Goal: Task Accomplishment & Management: Use online tool/utility

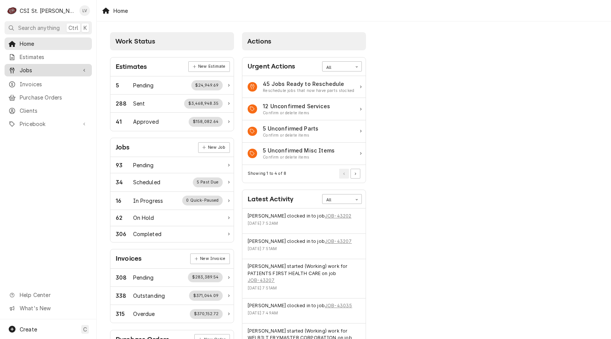
click at [49, 73] on link "Jobs" at bounding box center [48, 70] width 87 height 12
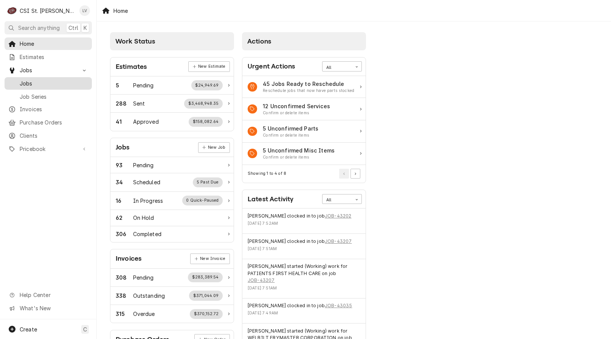
click at [56, 80] on span "Jobs" at bounding box center [54, 83] width 68 height 8
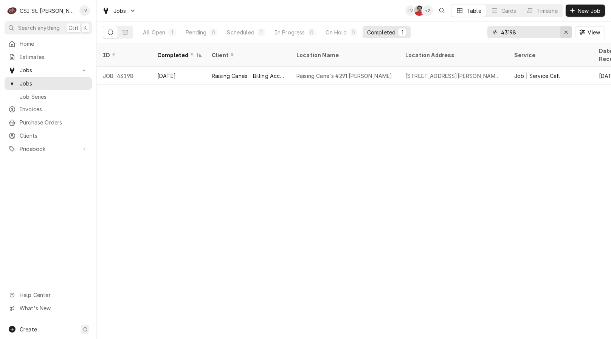
click at [564, 36] on div "Erase input" at bounding box center [566, 32] width 8 height 8
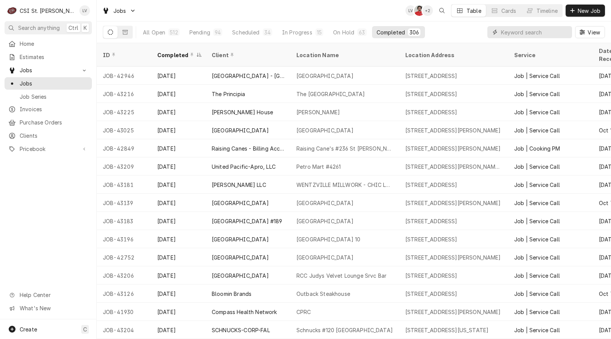
click at [503, 35] on input "Dynamic Content Wrapper" at bounding box center [534, 32] width 67 height 12
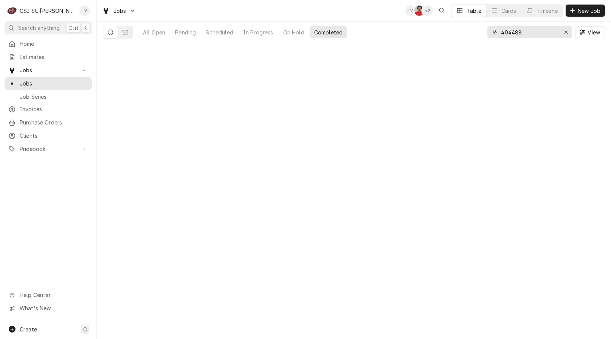
type input "404488"
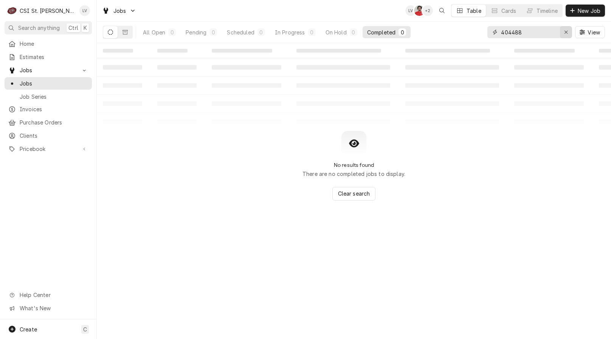
click at [565, 30] on icon "Erase input" at bounding box center [566, 31] width 4 height 5
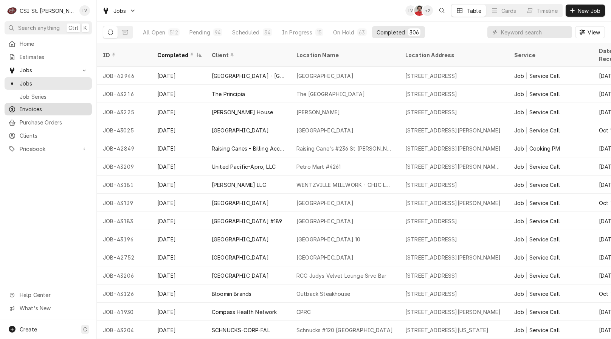
click at [26, 106] on span "Invoices" at bounding box center [54, 109] width 68 height 8
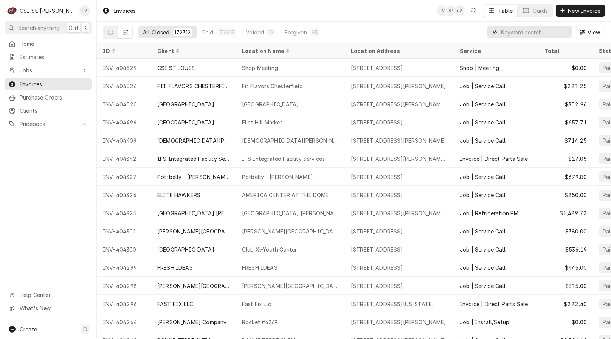
click at [533, 33] on input "Dynamic Content Wrapper" at bounding box center [534, 32] width 67 height 12
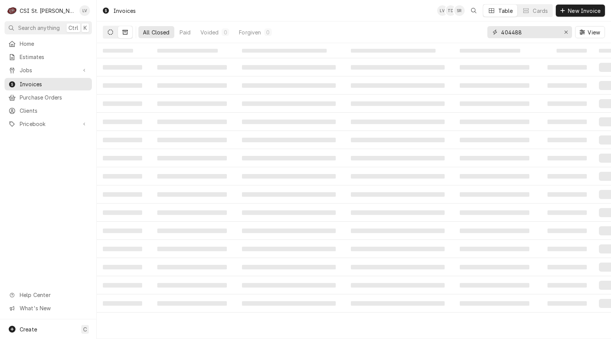
type input "404488"
click at [106, 30] on button "Dynamic Content Wrapper" at bounding box center [110, 32] width 14 height 12
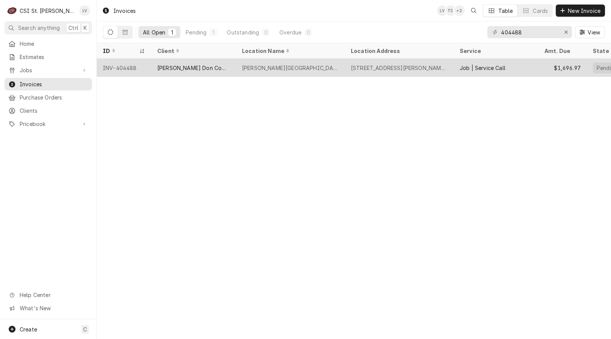
click at [122, 71] on div "INV-404488" at bounding box center [124, 68] width 54 height 18
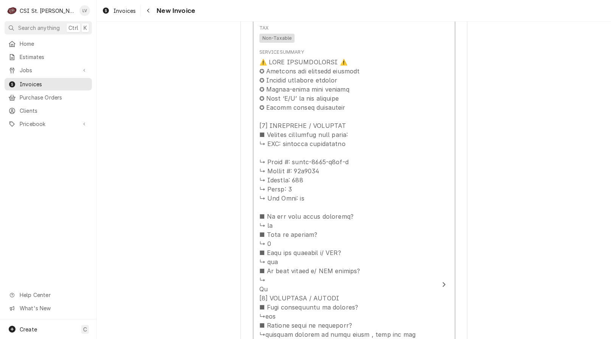
scroll to position [680, 0]
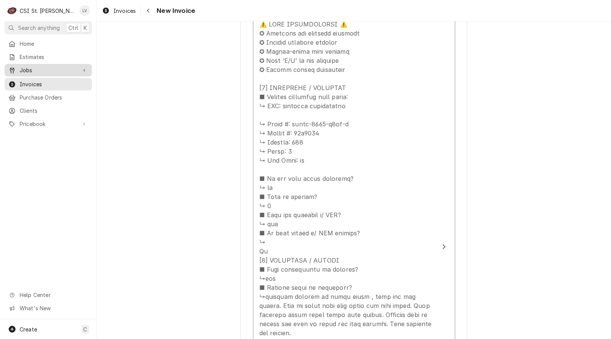
click at [37, 71] on span "Jobs" at bounding box center [48, 70] width 57 height 8
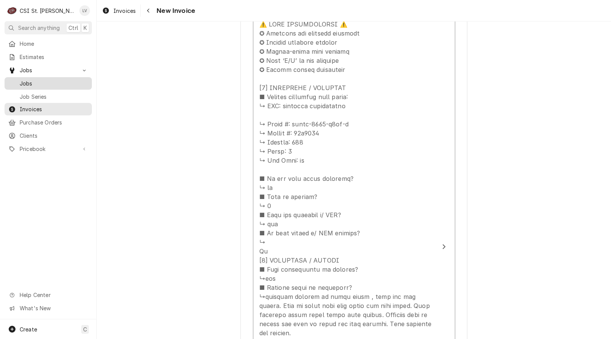
click at [43, 80] on span "Jobs" at bounding box center [54, 83] width 68 height 8
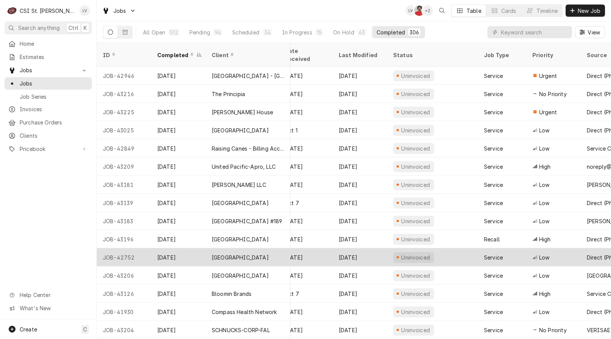
scroll to position [0, 360]
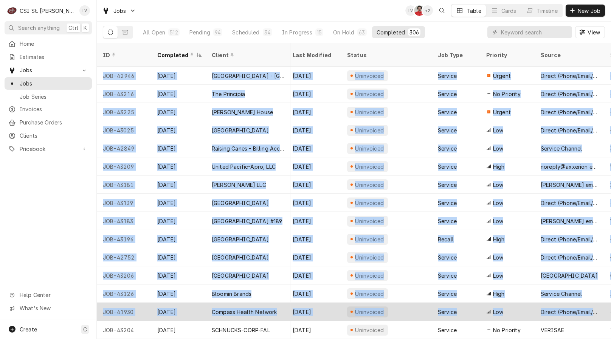
drag, startPoint x: 100, startPoint y: 66, endPoint x: 596, endPoint y: 299, distance: 548.7
copy tbody "JOB-42946 Oct 13 Cathedral Tower - St Louis Archdioces Cathedral Tower 325 N Ne…"
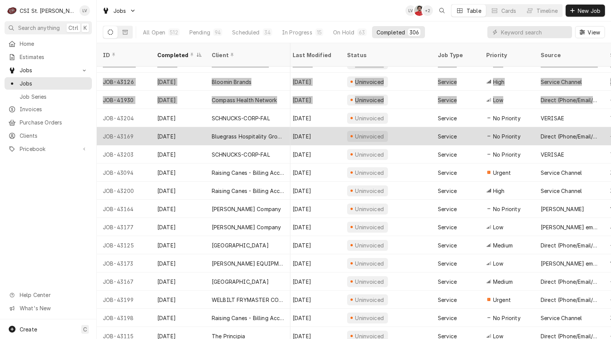
scroll to position [214, 360]
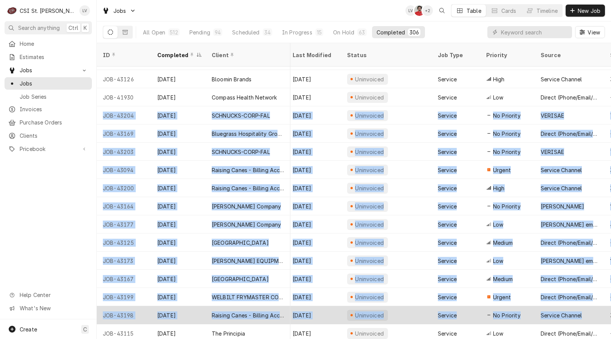
drag, startPoint x: 100, startPoint y: 106, endPoint x: 589, endPoint y: 313, distance: 531.0
copy tbody "JOB-43204 Oct 13 SCHNUCKS-CORP-FAL Schnucks #120 Swansea 2665 N Illinois St, Sw…"
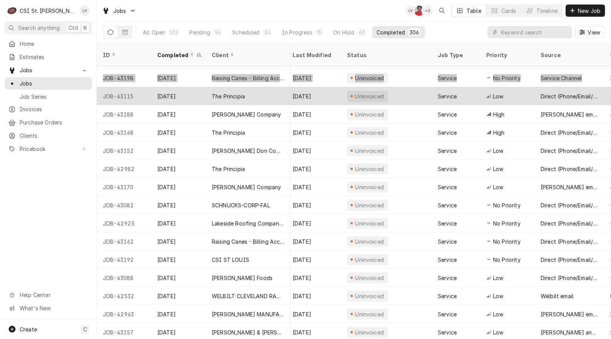
scroll to position [452, 360]
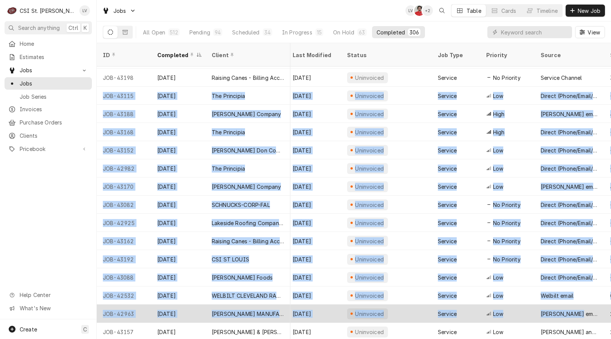
drag, startPoint x: 101, startPoint y: 86, endPoint x: 591, endPoint y: 304, distance: 535.9
copy tbody "JOB-43115 Oct 10 The Principia The Principia College 1 Maybeck Pl, Elsah, IL 62…"
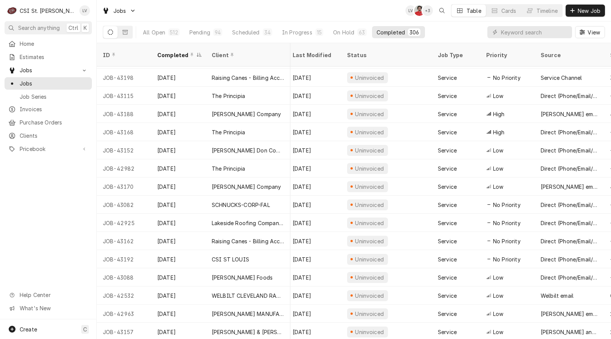
click at [72, 200] on div "Home Estimates Jobs Jobs Job Series Invoices Purchase Orders Clients Pricebook …" at bounding box center [48, 178] width 96 height 282
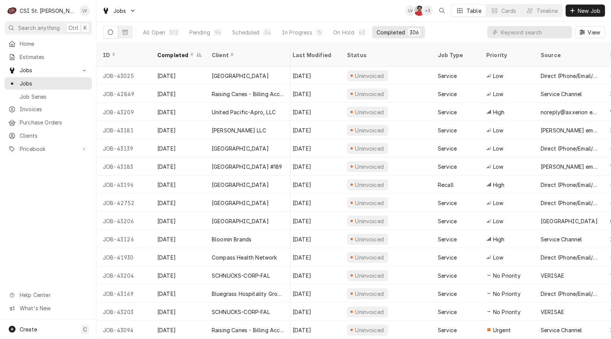
scroll to position [0, 360]
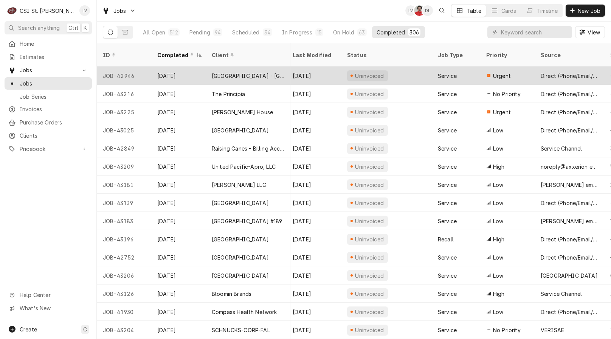
click at [168, 67] on div "[DATE]" at bounding box center [178, 76] width 54 height 18
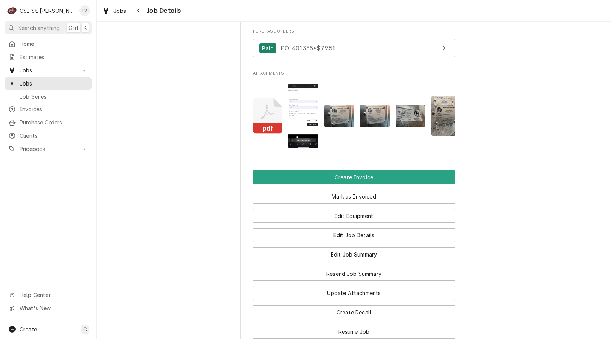
scroll to position [982, 0]
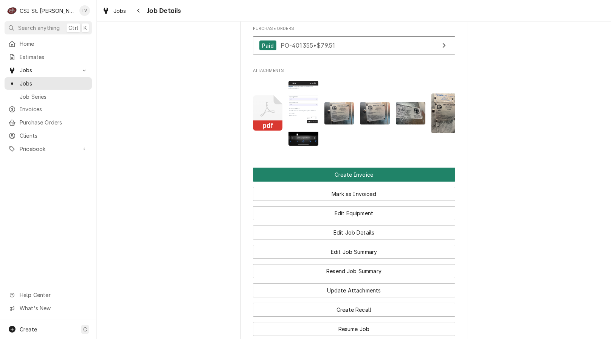
click at [320, 181] on button "Create Invoice" at bounding box center [354, 174] width 202 height 14
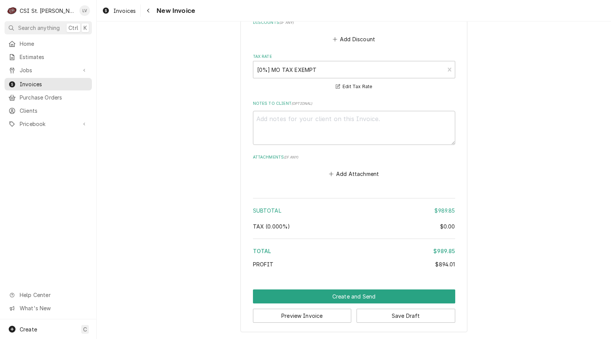
scroll to position [2888, 0]
click at [415, 315] on button "Save Draft" at bounding box center [405, 315] width 99 height 14
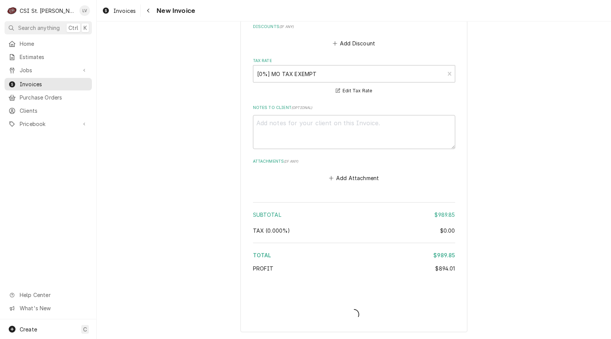
scroll to position [2884, 0]
type textarea "x"
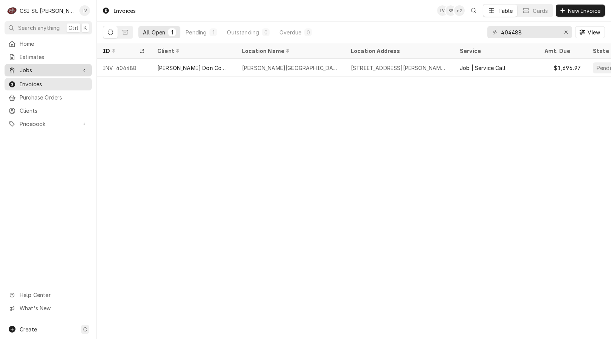
click at [37, 66] on span "Jobs" at bounding box center [48, 70] width 57 height 8
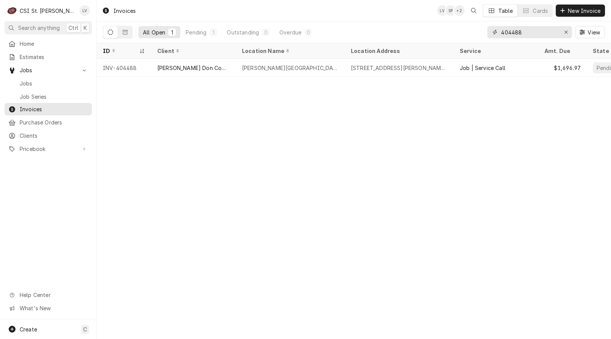
click at [565, 32] on icon "Erase input" at bounding box center [566, 31] width 4 height 5
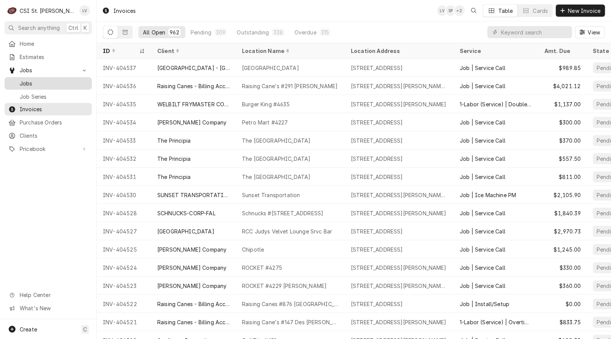
click at [51, 82] on span "Jobs" at bounding box center [54, 83] width 68 height 8
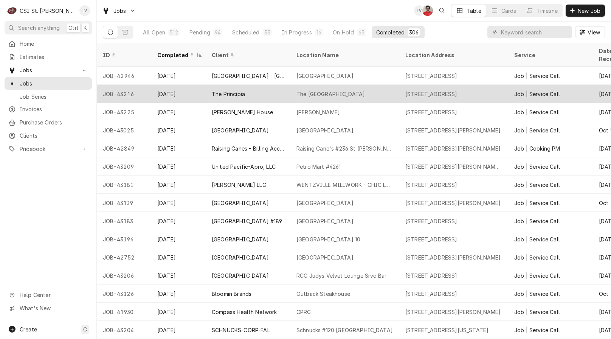
click at [194, 85] on div "[DATE]" at bounding box center [178, 94] width 54 height 18
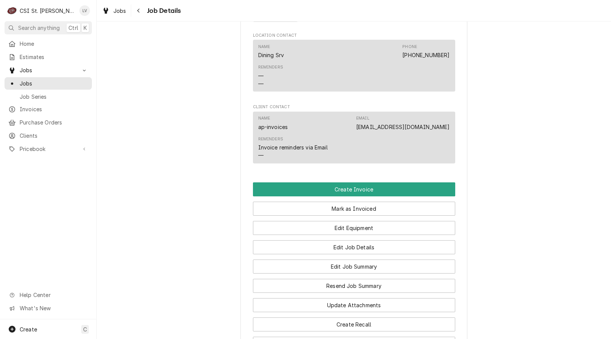
scroll to position [869, 0]
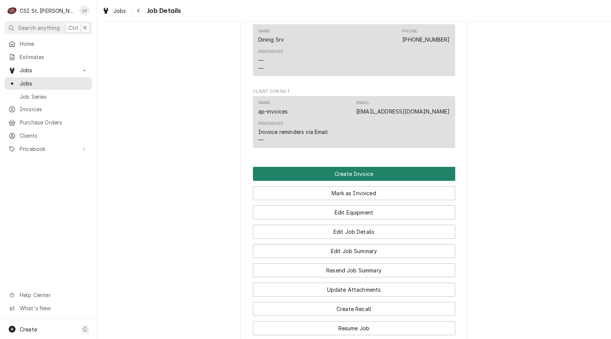
click at [262, 167] on button "Create Invoice" at bounding box center [354, 174] width 202 height 14
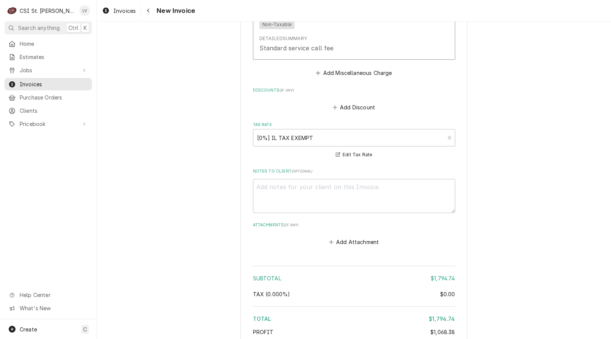
type textarea "x"
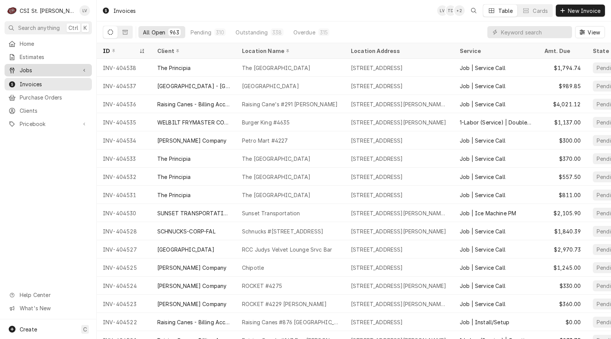
click at [28, 66] on span "Jobs" at bounding box center [48, 70] width 57 height 8
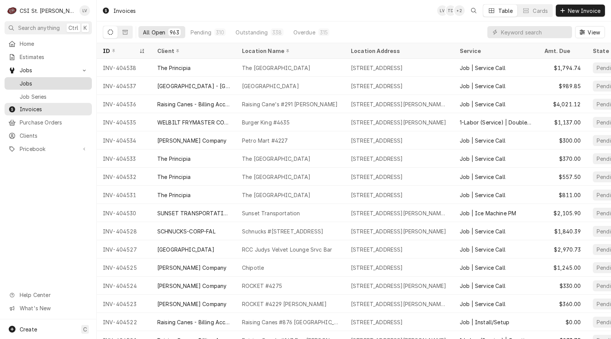
click at [25, 80] on span "Jobs" at bounding box center [54, 83] width 68 height 8
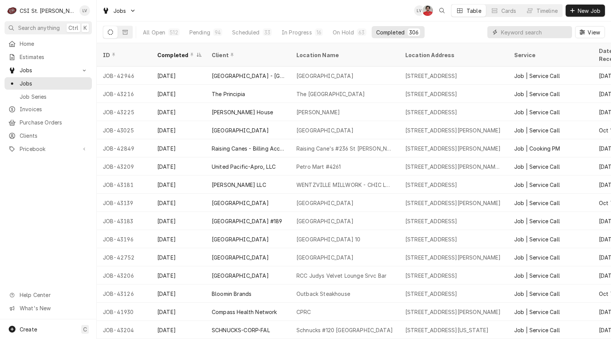
click at [503, 31] on input "Dynamic Content Wrapper" at bounding box center [534, 32] width 67 height 12
type input "43225"
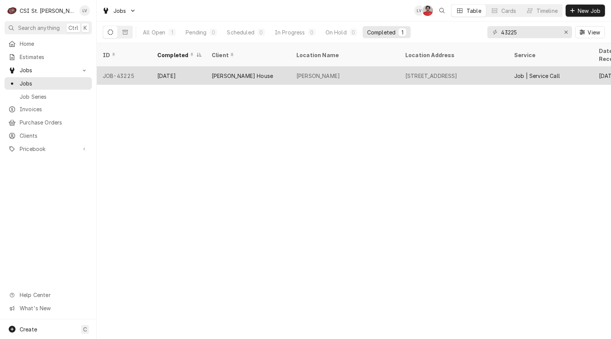
click at [242, 72] on div "[PERSON_NAME] House" at bounding box center [242, 76] width 61 height 8
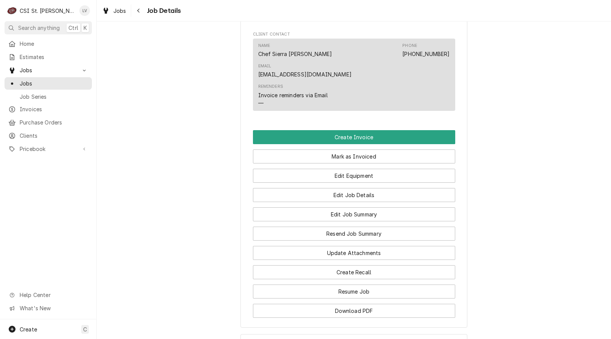
scroll to position [642, 0]
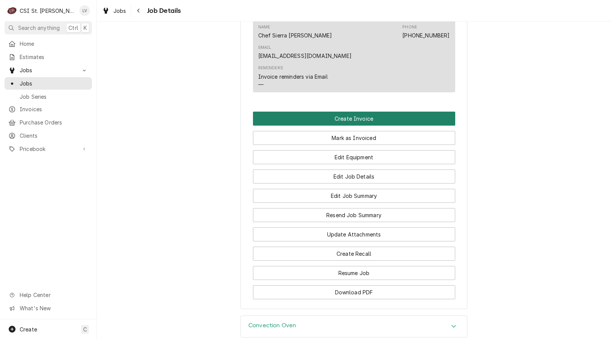
click at [268, 111] on button "Create Invoice" at bounding box center [354, 118] width 202 height 14
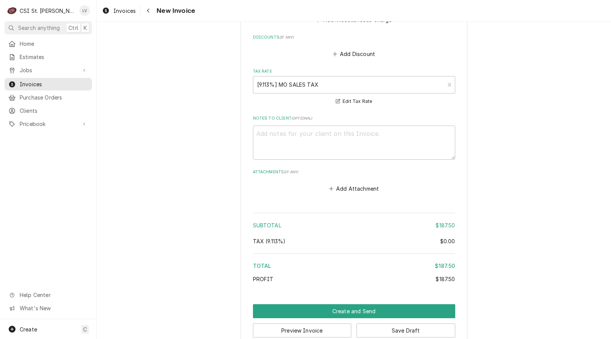
scroll to position [1738, 0]
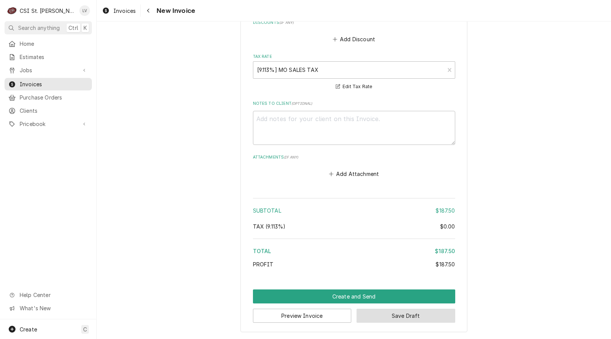
click at [413, 315] on button "Save Draft" at bounding box center [405, 315] width 99 height 14
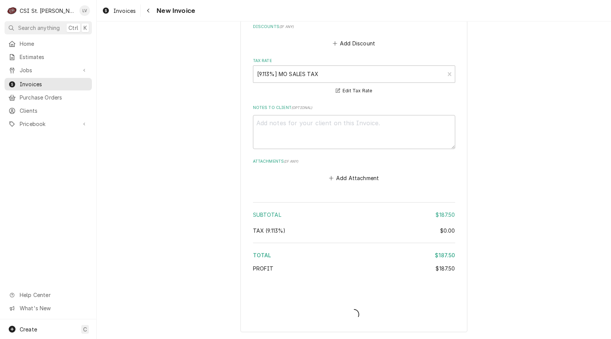
type textarea "x"
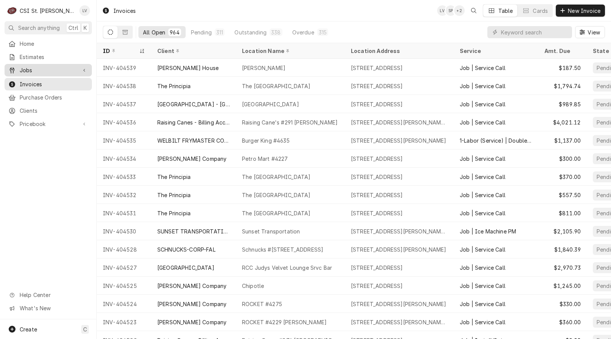
click at [75, 68] on span "Jobs" at bounding box center [48, 70] width 57 height 8
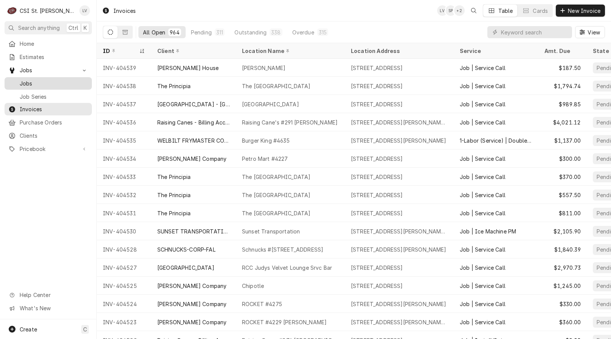
click at [74, 79] on span "Jobs" at bounding box center [54, 83] width 68 height 8
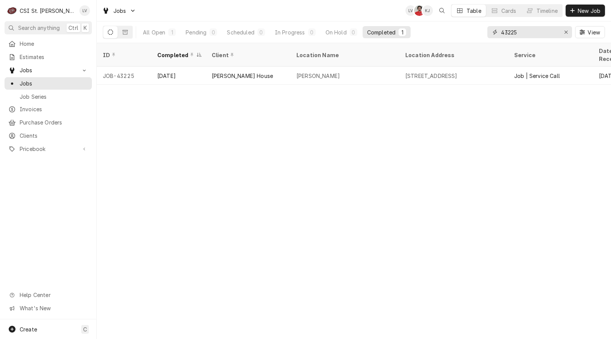
drag, startPoint x: 538, startPoint y: 34, endPoint x: 487, endPoint y: 25, distance: 52.1
click at [487, 25] on div "43225 View" at bounding box center [546, 32] width 118 height 21
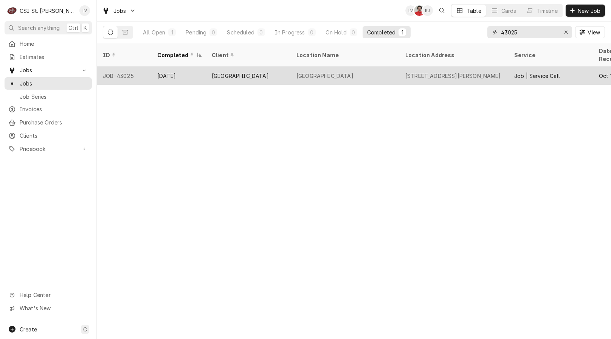
type input "43025"
click at [304, 72] on div "[GEOGRAPHIC_DATA]" at bounding box center [324, 76] width 57 height 8
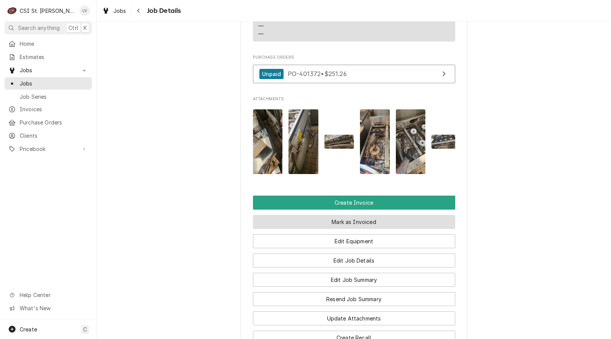
scroll to position [907, 0]
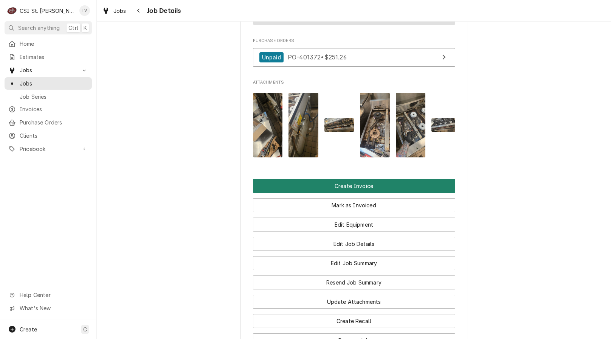
click at [350, 193] on button "Create Invoice" at bounding box center [354, 186] width 202 height 14
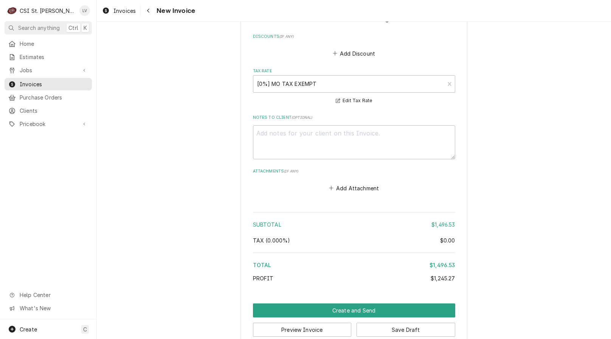
scroll to position [2515, 0]
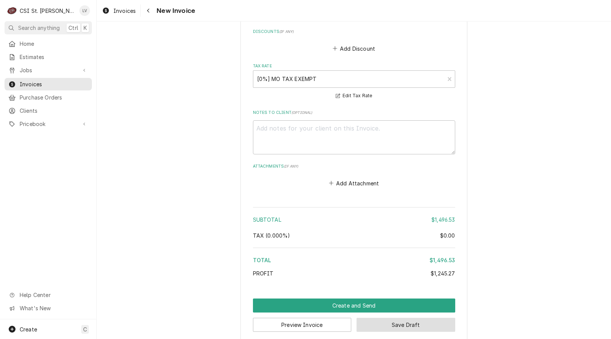
click at [409, 317] on button "Save Draft" at bounding box center [405, 324] width 99 height 14
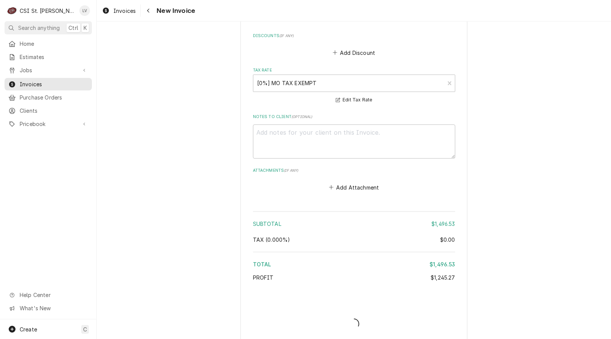
type textarea "x"
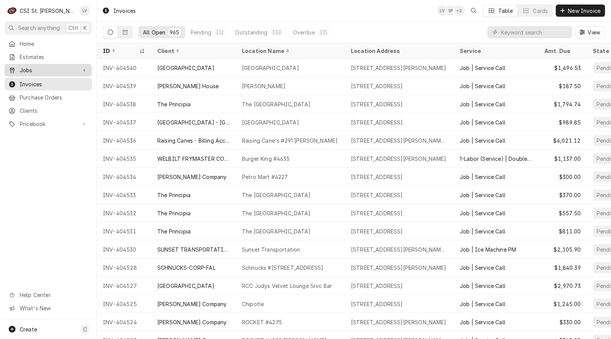
click at [49, 67] on span "Jobs" at bounding box center [48, 70] width 57 height 8
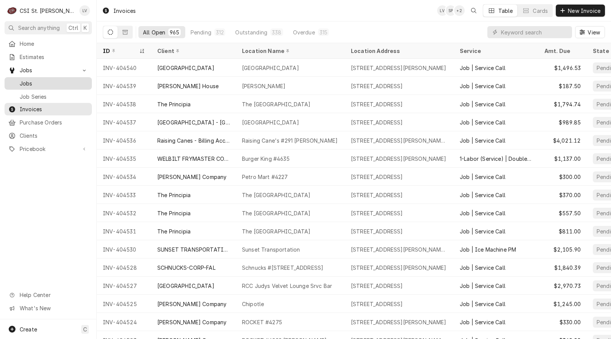
click at [46, 79] on span "Jobs" at bounding box center [54, 83] width 68 height 8
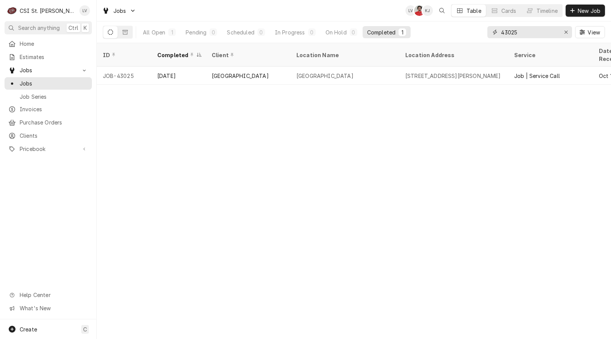
drag, startPoint x: 526, startPoint y: 34, endPoint x: 494, endPoint y: 29, distance: 33.4
click at [494, 28] on div "43025" at bounding box center [529, 32] width 85 height 12
type input "42849"
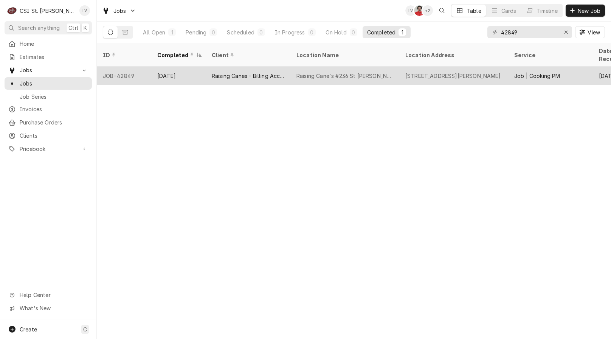
click at [186, 67] on div "Oct 13" at bounding box center [178, 76] width 54 height 18
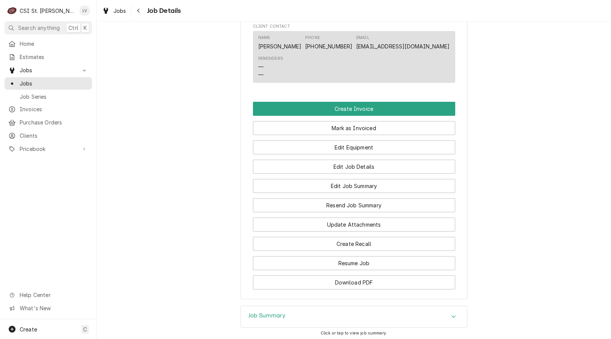
scroll to position [869, 0]
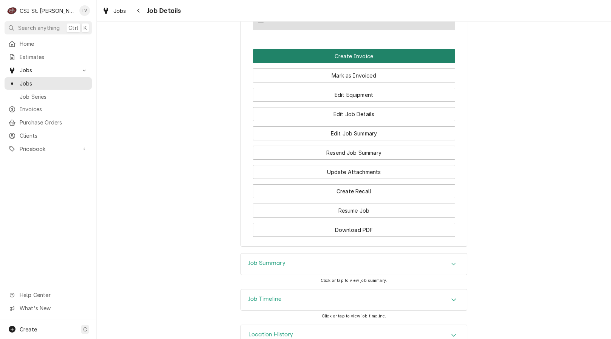
click at [255, 63] on button "Create Invoice" at bounding box center [354, 56] width 202 height 14
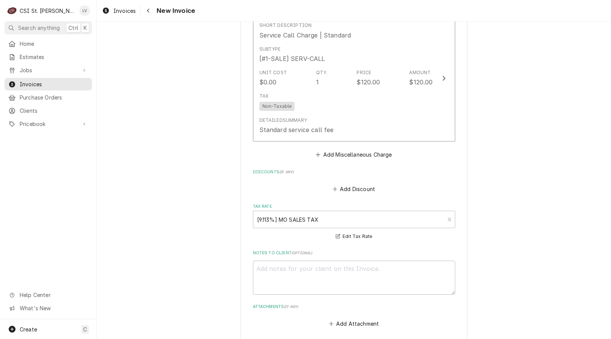
scroll to position [5044, 0]
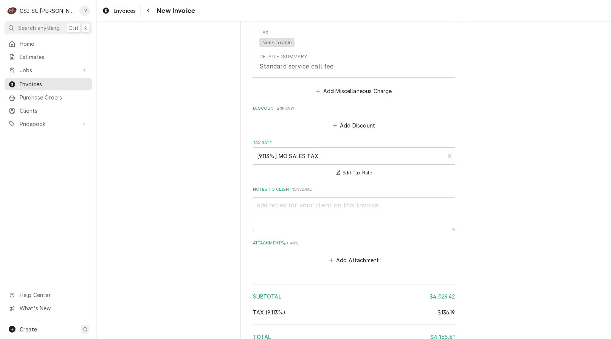
type textarea "x"
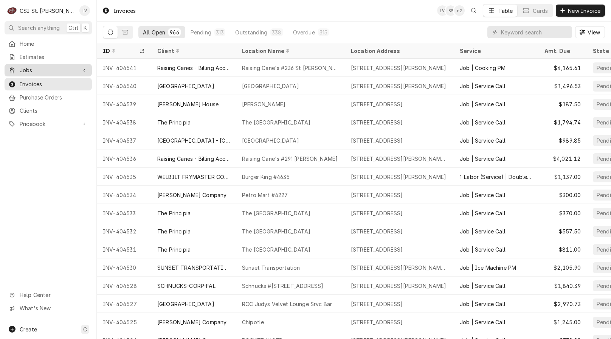
click at [53, 66] on span "Jobs" at bounding box center [48, 70] width 57 height 8
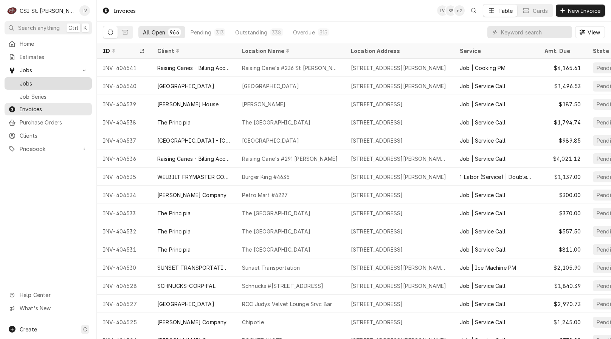
click at [56, 79] on span "Jobs" at bounding box center [54, 83] width 68 height 8
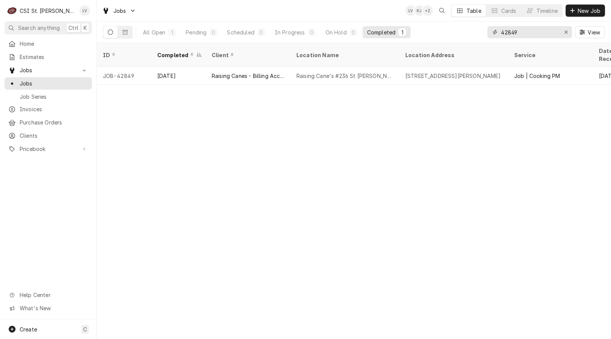
drag, startPoint x: 526, startPoint y: 33, endPoint x: 495, endPoint y: 25, distance: 31.4
click at [495, 25] on div "42849 View" at bounding box center [546, 32] width 118 height 21
type input "43209"
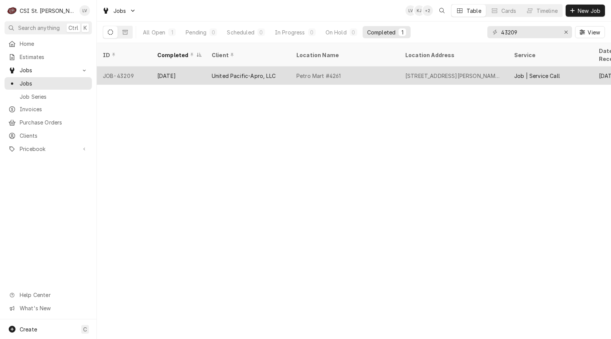
click at [249, 67] on div "United Pacific-Apro, LLC" at bounding box center [248, 76] width 85 height 18
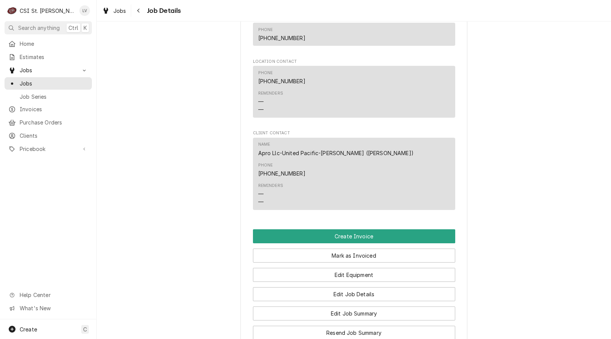
scroll to position [831, 0]
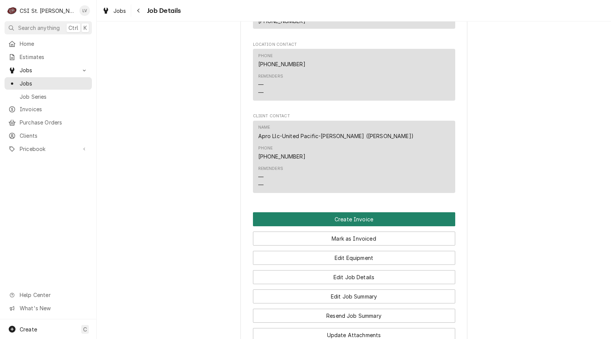
click at [263, 212] on button "Create Invoice" at bounding box center [354, 219] width 202 height 14
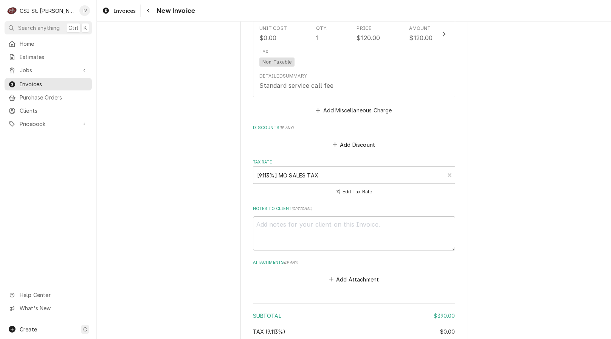
scroll to position [1919, 0]
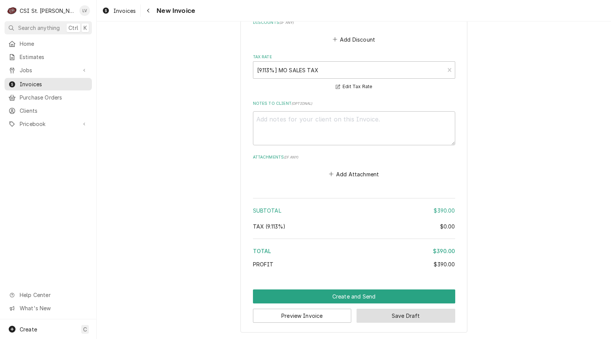
click at [384, 317] on button "Save Draft" at bounding box center [405, 315] width 99 height 14
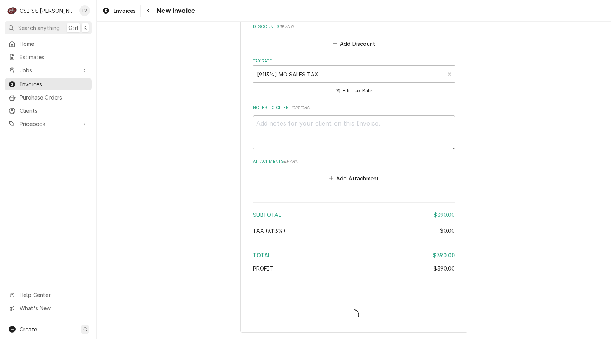
scroll to position [1915, 0]
type textarea "x"
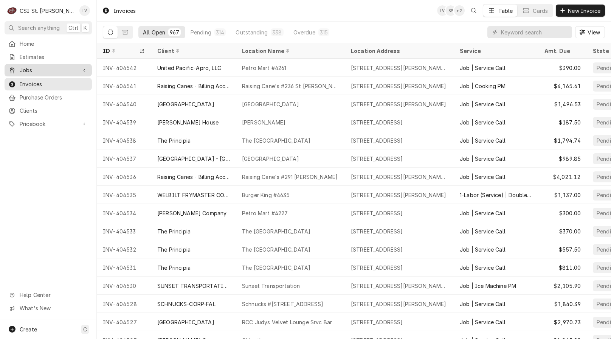
click at [17, 72] on div "Jobs" at bounding box center [48, 69] width 84 height 9
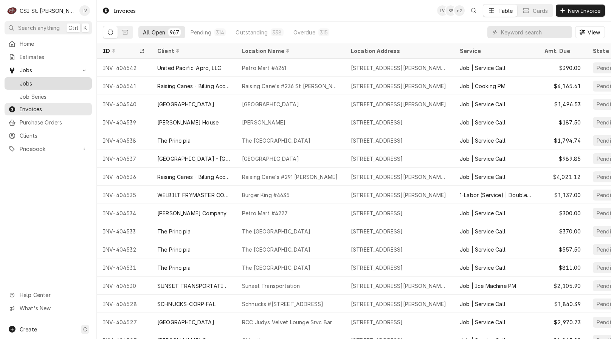
click at [26, 82] on span "Jobs" at bounding box center [54, 83] width 68 height 8
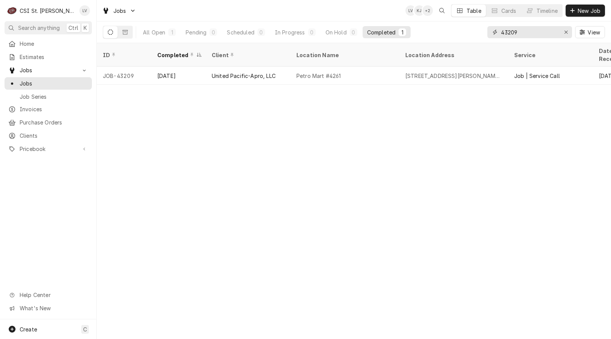
drag, startPoint x: 524, startPoint y: 34, endPoint x: 490, endPoint y: 31, distance: 33.4
click at [490, 31] on div "43209" at bounding box center [529, 32] width 85 height 12
type input "43181"
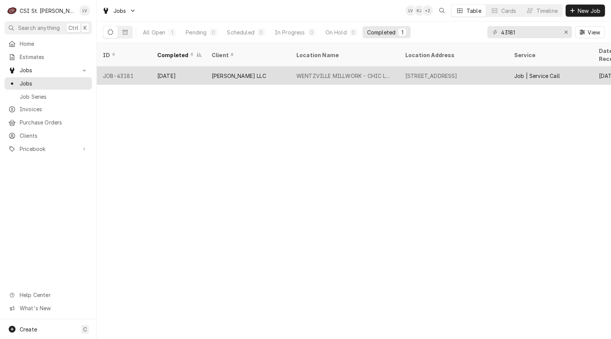
click at [229, 67] on div "[PERSON_NAME] LLC" at bounding box center [248, 76] width 85 height 18
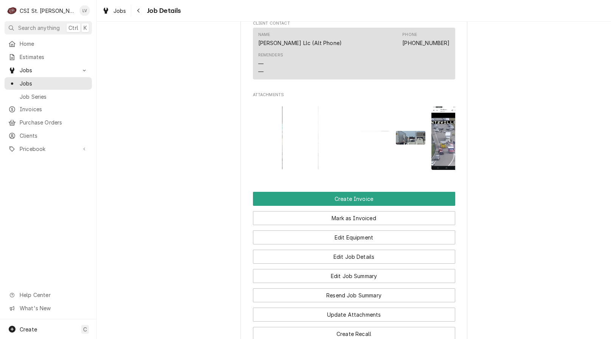
scroll to position [567, 0]
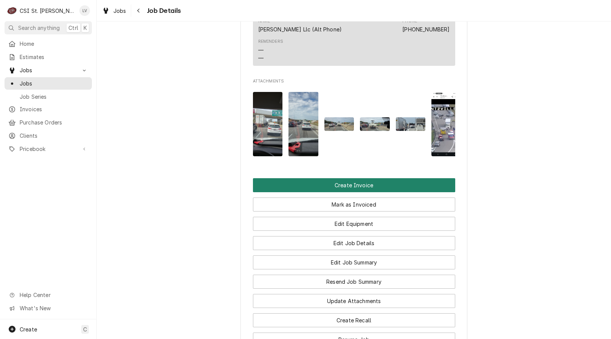
click at [328, 192] on button "Create Invoice" at bounding box center [354, 185] width 202 height 14
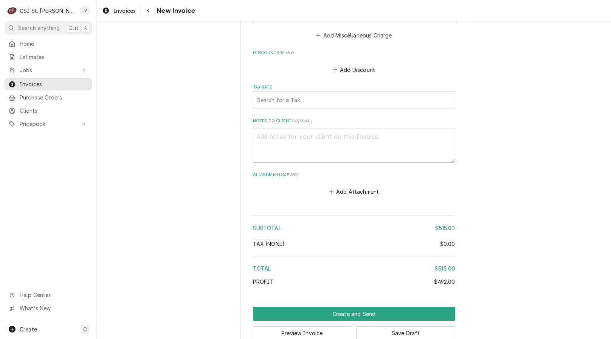
scroll to position [2177, 0]
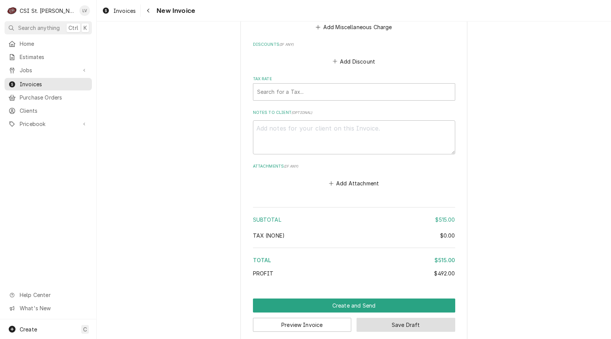
click at [405, 317] on button "Save Draft" at bounding box center [405, 324] width 99 height 14
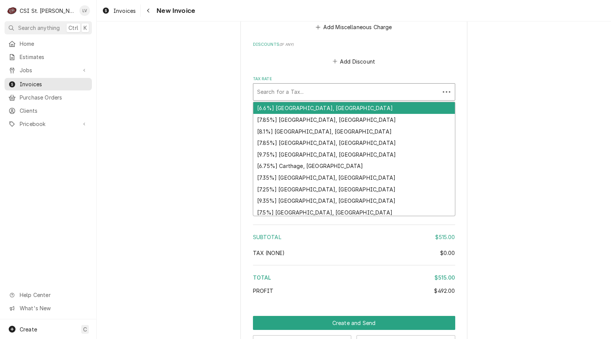
click at [279, 85] on div "Tax Rate" at bounding box center [346, 92] width 179 height 14
type textarea "x"
type input "m"
type textarea "x"
type input "mo"
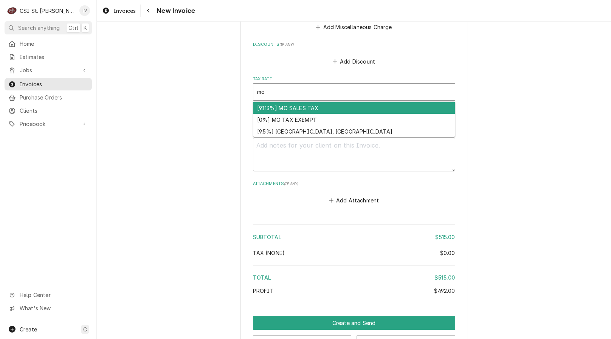
click at [282, 102] on div "[9.113%] MO SALES TAX" at bounding box center [353, 108] width 201 height 12
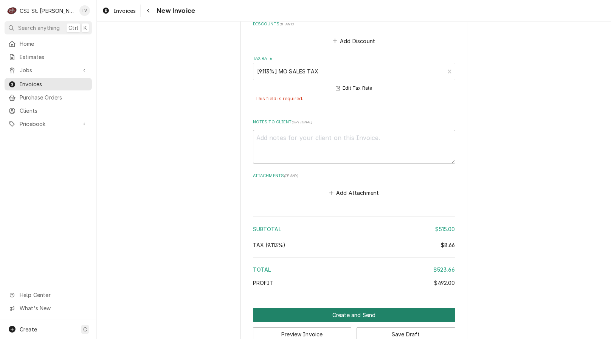
scroll to position [2207, 0]
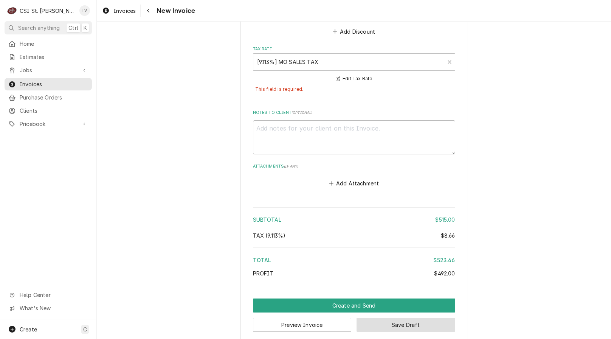
click at [382, 317] on button "Save Draft" at bounding box center [405, 324] width 99 height 14
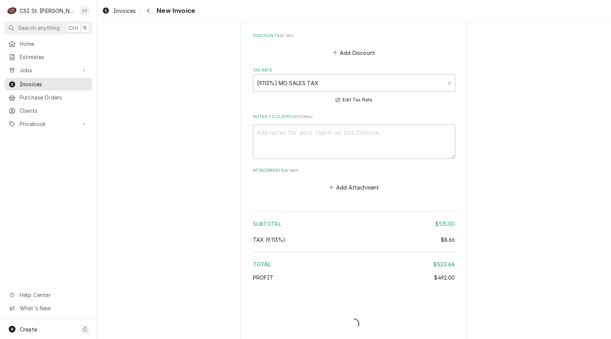
type textarea "x"
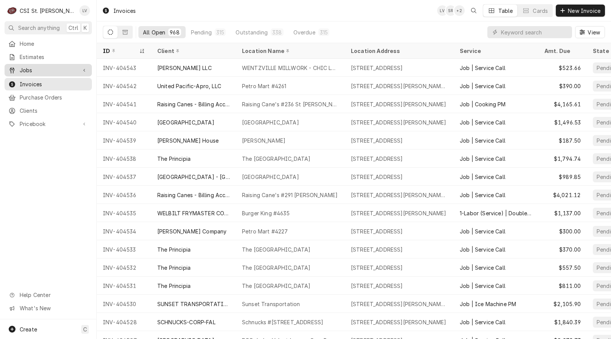
click at [56, 68] on span "Jobs" at bounding box center [48, 70] width 57 height 8
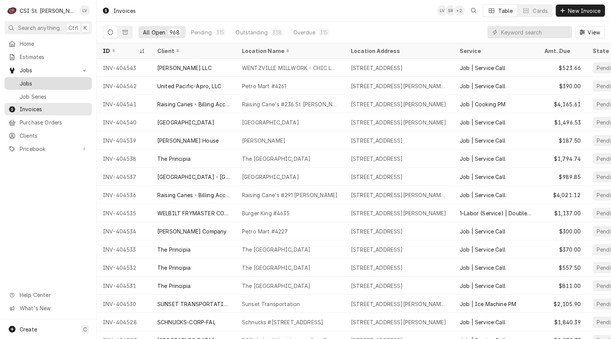
click at [57, 80] on span "Jobs" at bounding box center [54, 83] width 68 height 8
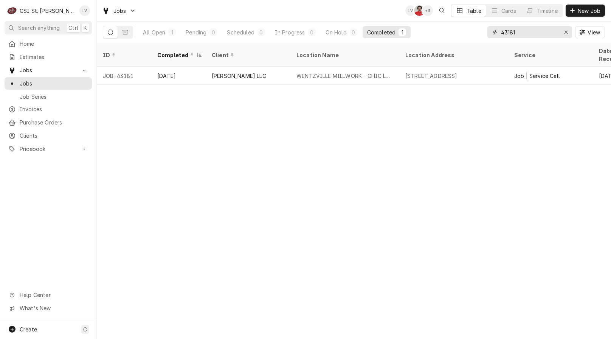
drag, startPoint x: 507, startPoint y: 29, endPoint x: 492, endPoint y: 33, distance: 15.7
click at [492, 33] on div "43181" at bounding box center [529, 32] width 85 height 12
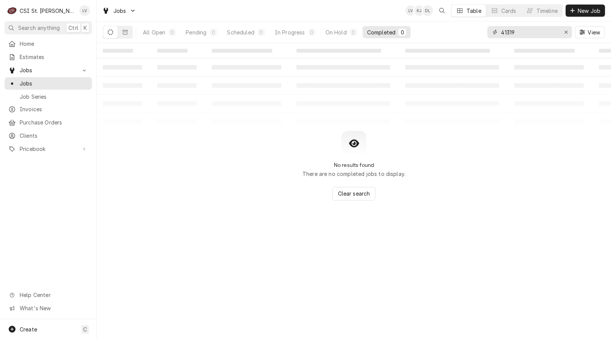
drag, startPoint x: 541, startPoint y: 33, endPoint x: 432, endPoint y: 31, distance: 108.9
click at [432, 31] on div "All Open 0 Pending 0 Scheduled 0 In Progress 0 On Hold 0 Completed 0 41319 View" at bounding box center [354, 32] width 502 height 21
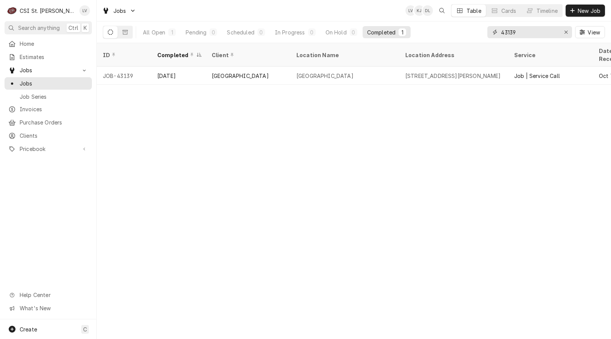
type input "43139"
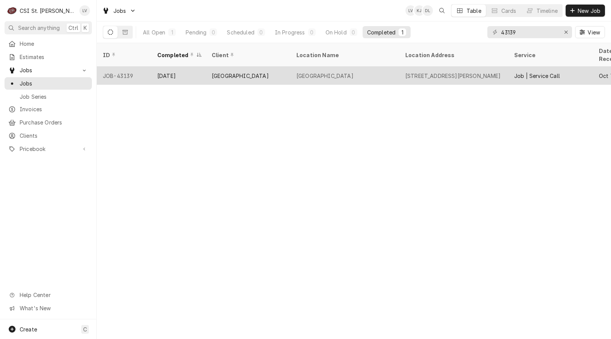
click at [179, 67] on div "Oct 13" at bounding box center [178, 76] width 54 height 18
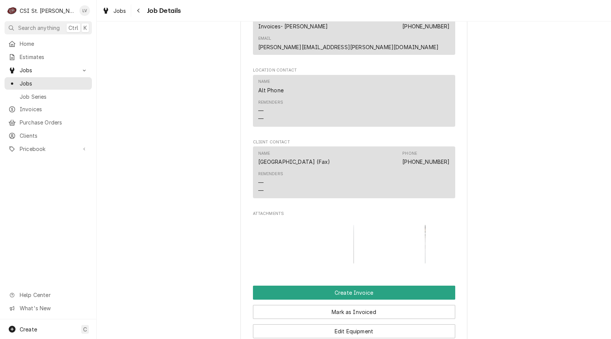
scroll to position [794, 0]
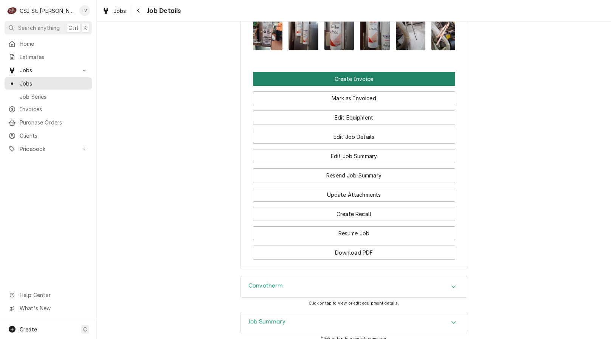
click at [310, 72] on button "Create Invoice" at bounding box center [354, 79] width 202 height 14
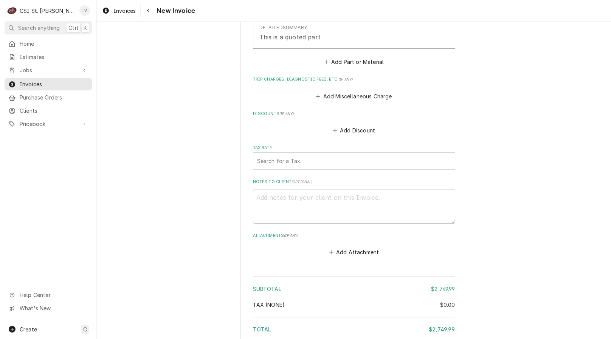
scroll to position [2613, 0]
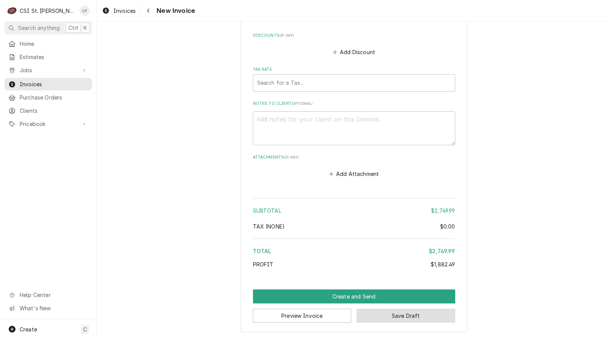
click at [435, 316] on button "Save Draft" at bounding box center [405, 315] width 99 height 14
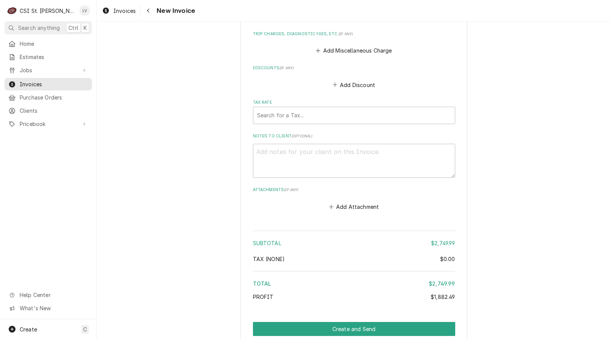
scroll to position [2673, 0]
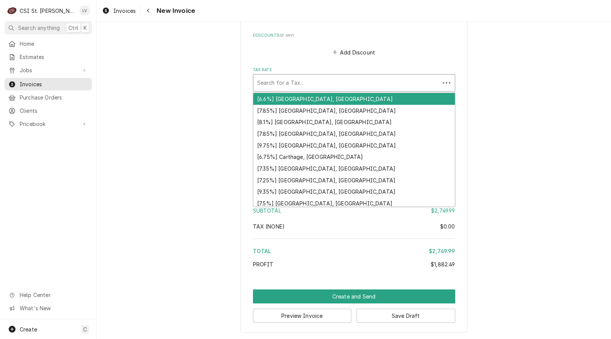
click at [362, 83] on div "Tax Rate" at bounding box center [346, 83] width 179 height 14
type textarea "x"
type input "m"
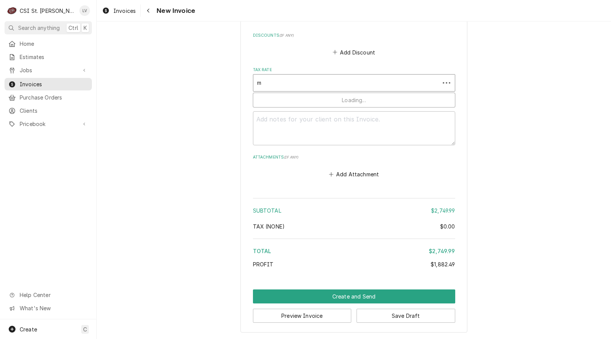
type textarea "x"
type input "mo"
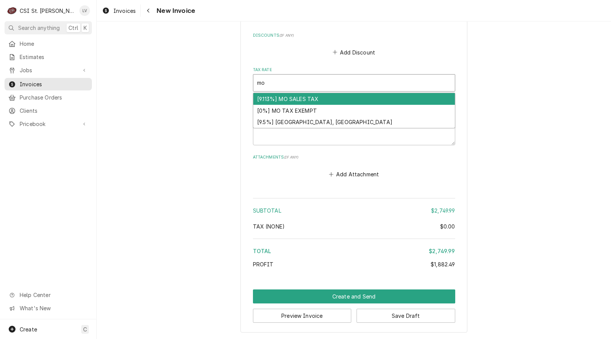
click at [331, 100] on div "[9.113%] MO SALES TAX" at bounding box center [353, 99] width 201 height 12
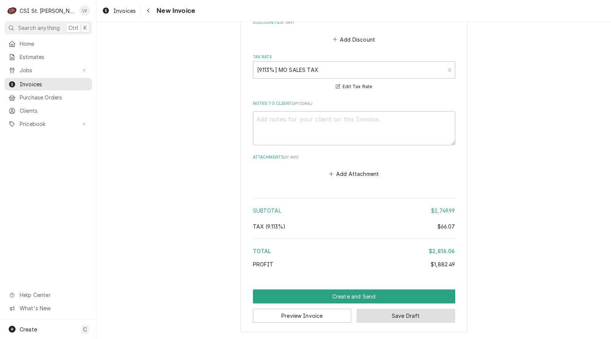
click at [383, 312] on button "Save Draft" at bounding box center [405, 315] width 99 height 14
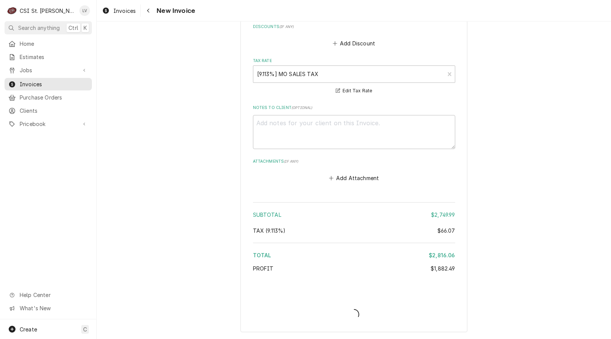
type textarea "x"
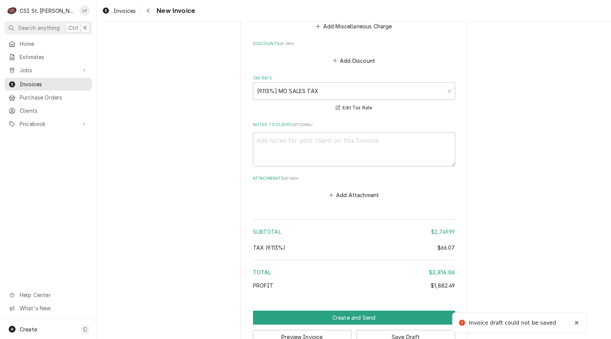
scroll to position [2686, 0]
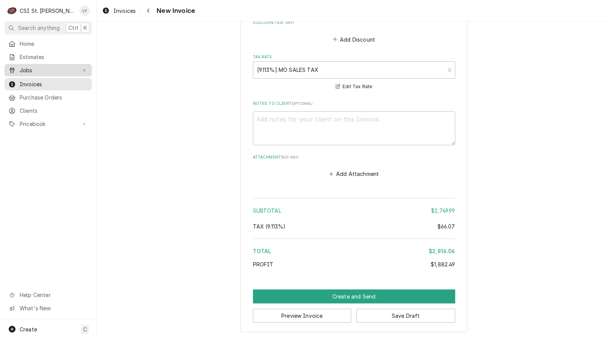
click at [47, 66] on span "Jobs" at bounding box center [48, 70] width 57 height 8
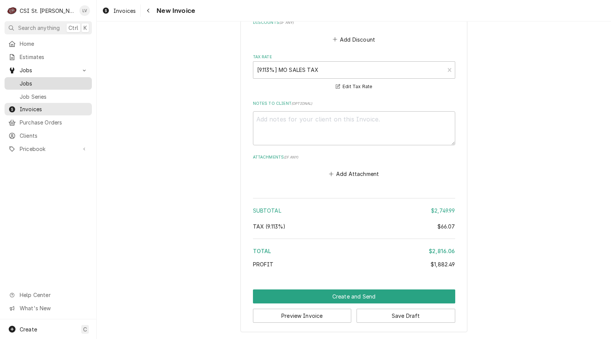
click at [53, 81] on span "Jobs" at bounding box center [54, 83] width 68 height 8
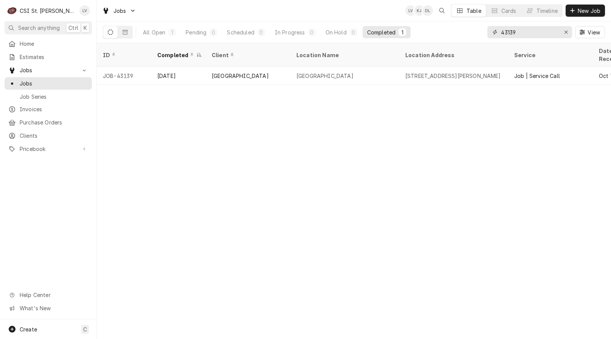
drag, startPoint x: 511, startPoint y: 33, endPoint x: 523, endPoint y: 34, distance: 12.1
click at [523, 34] on input "43139" at bounding box center [529, 32] width 57 height 12
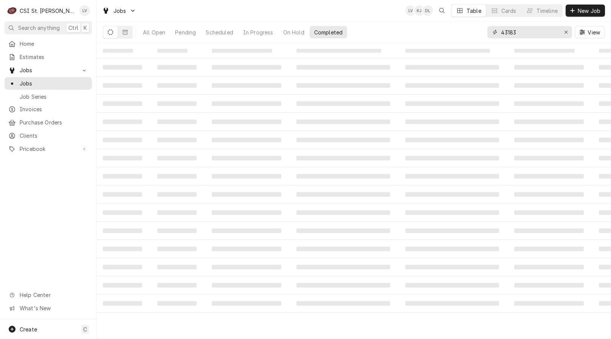
type input "43183"
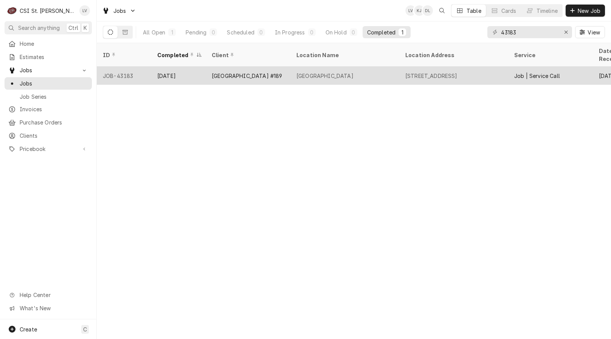
click at [331, 71] on div "East St Louis High School" at bounding box center [344, 76] width 109 height 18
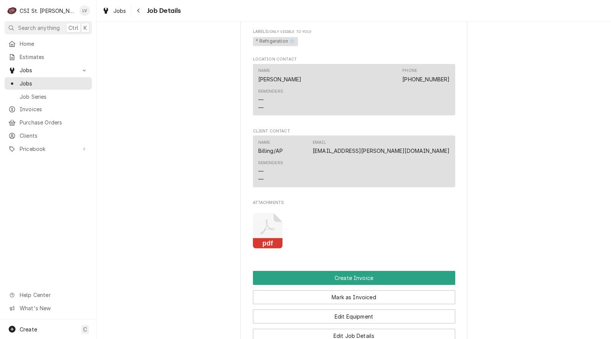
scroll to position [869, 0]
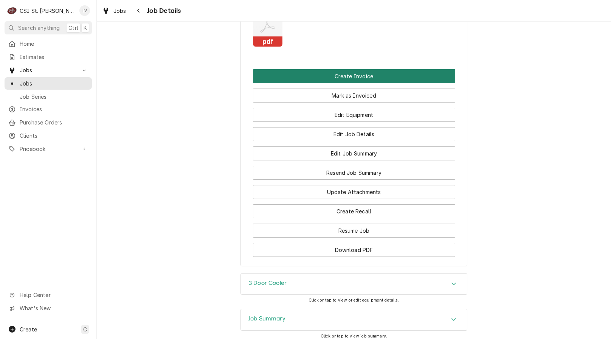
click at [364, 69] on button "Create Invoice" at bounding box center [354, 76] width 202 height 14
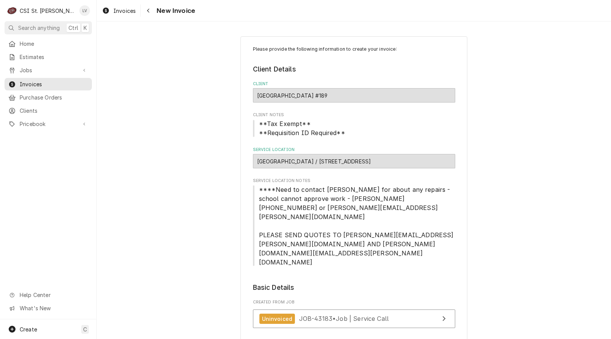
click at [422, 141] on fieldset "Client Details Client [GEOGRAPHIC_DATA] #189 Client Notes **Tax Exempt** **Requ…" at bounding box center [354, 165] width 202 height 202
